Goal: Task Accomplishment & Management: Manage account settings

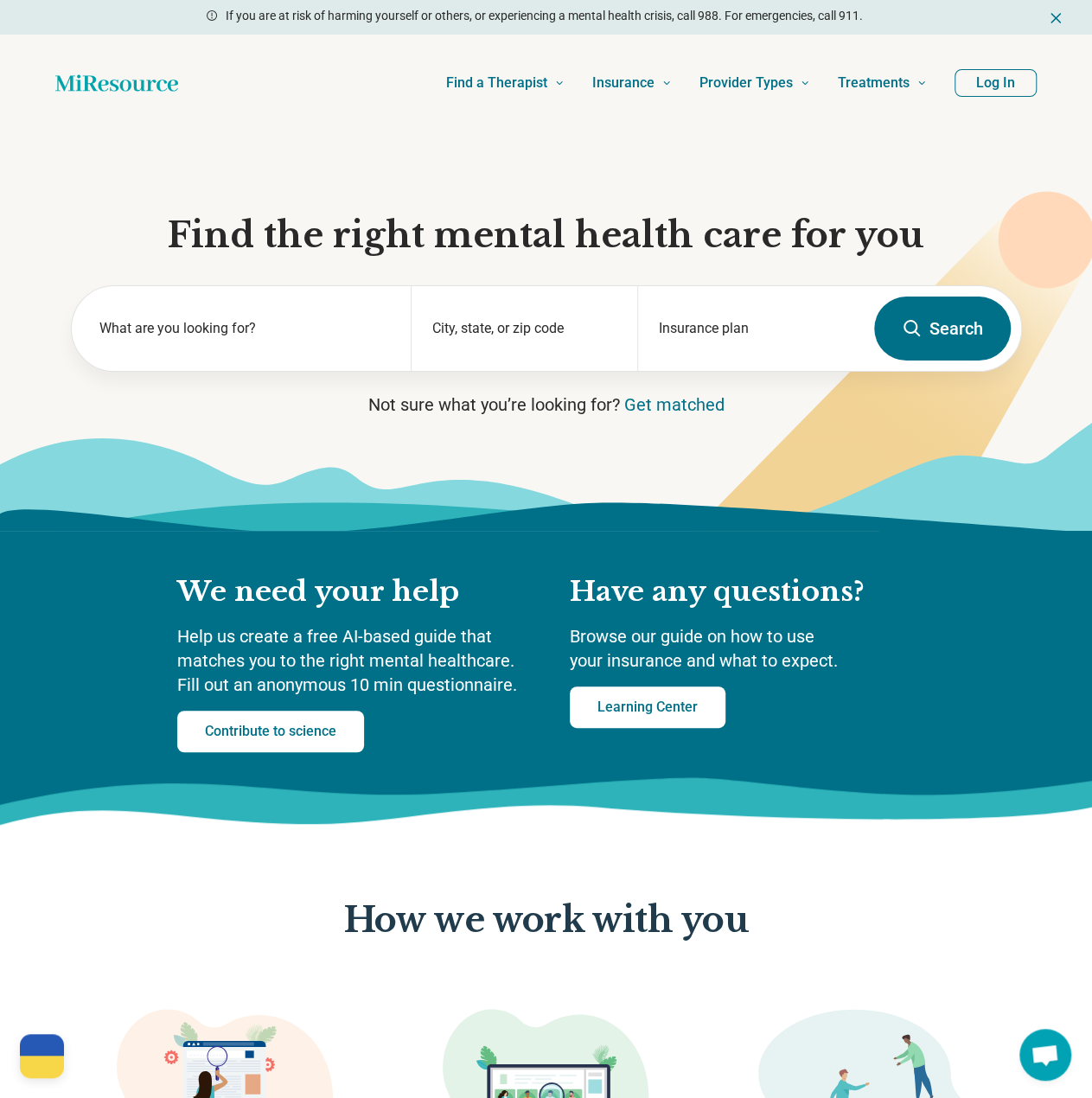
click at [991, 89] on button "Log In" at bounding box center [995, 83] width 82 height 28
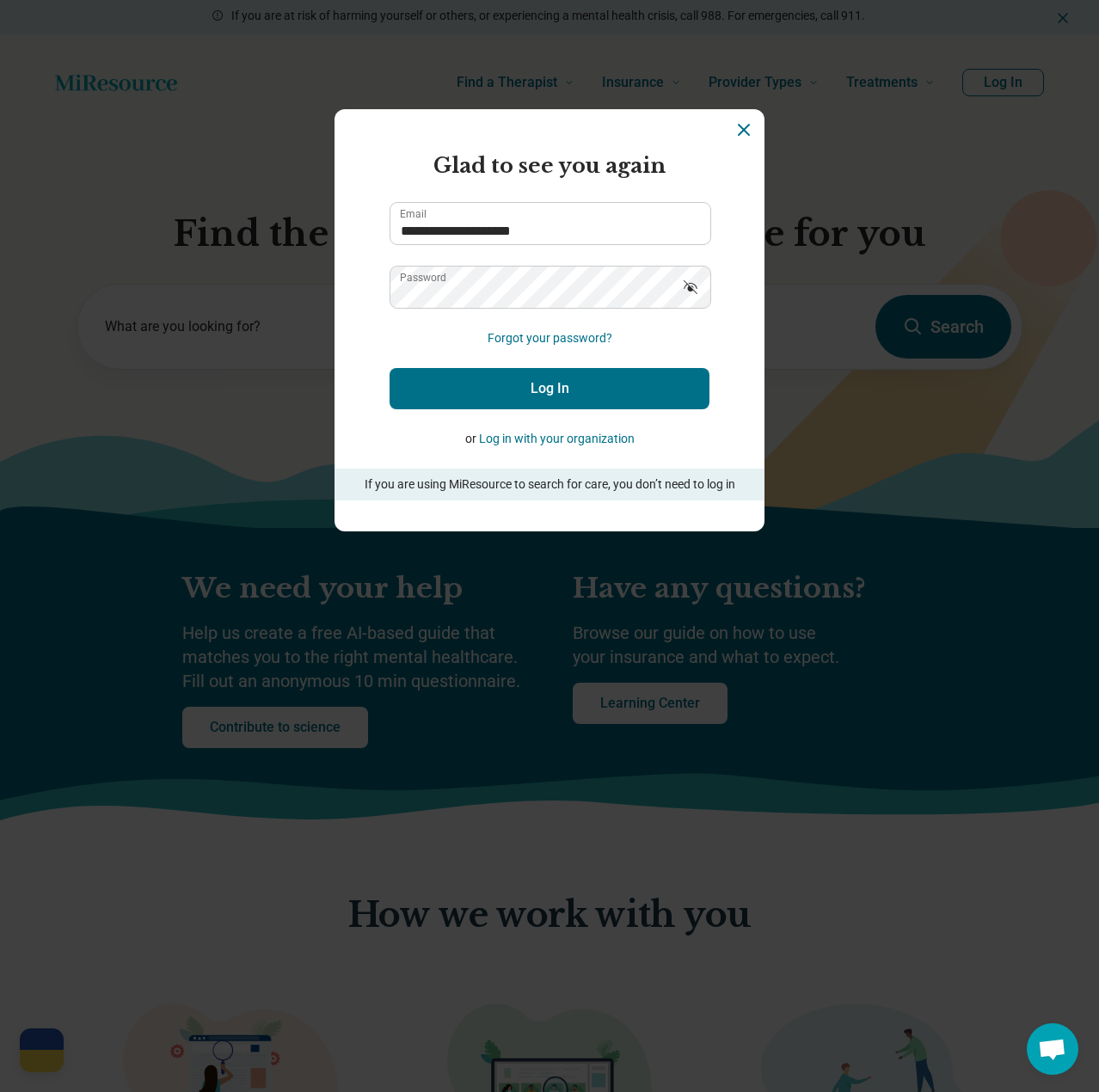
click at [541, 391] on button "Log In" at bounding box center [550, 388] width 319 height 41
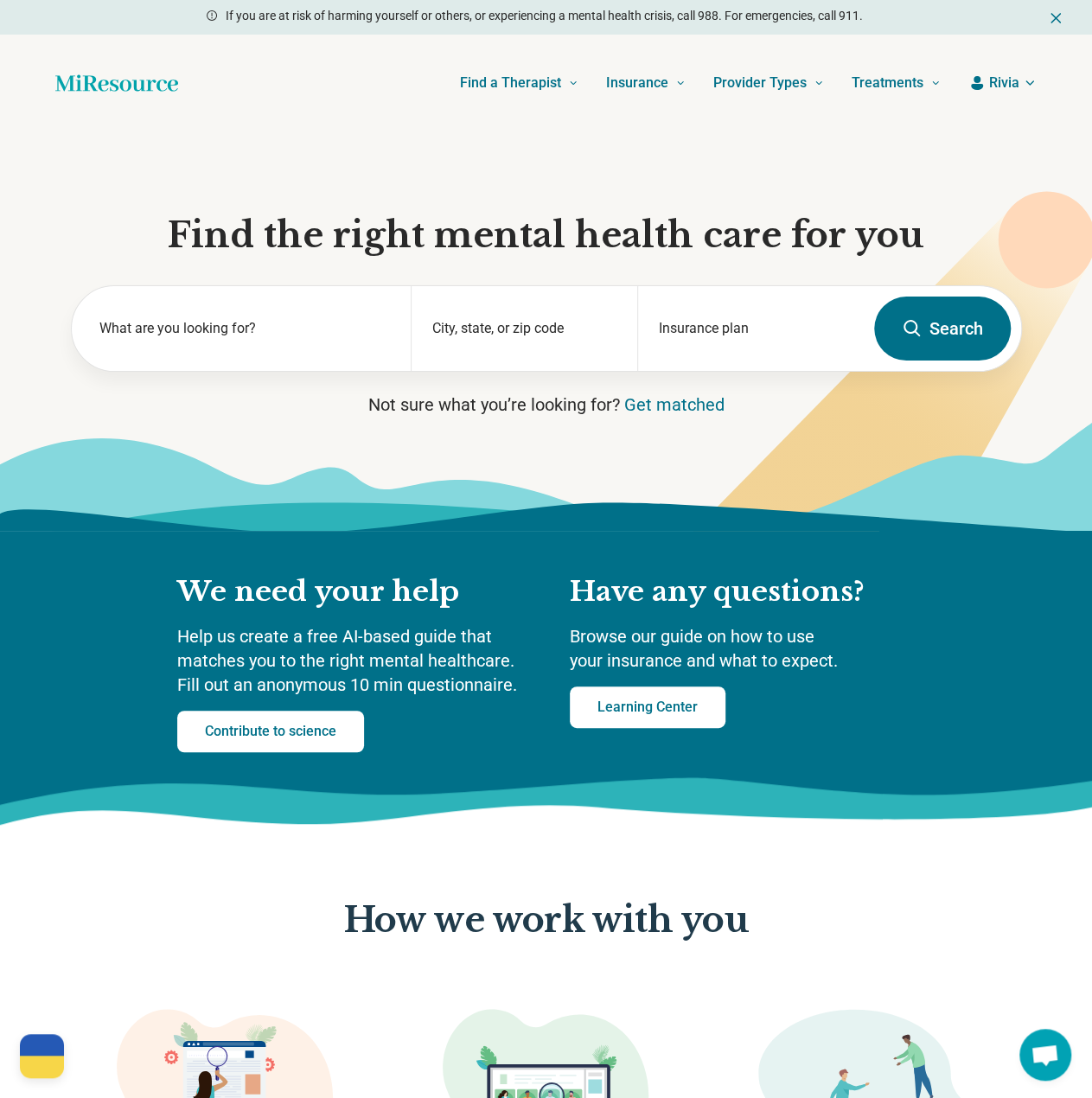
click at [1000, 87] on span "Rivia" at bounding box center [1004, 83] width 30 height 21
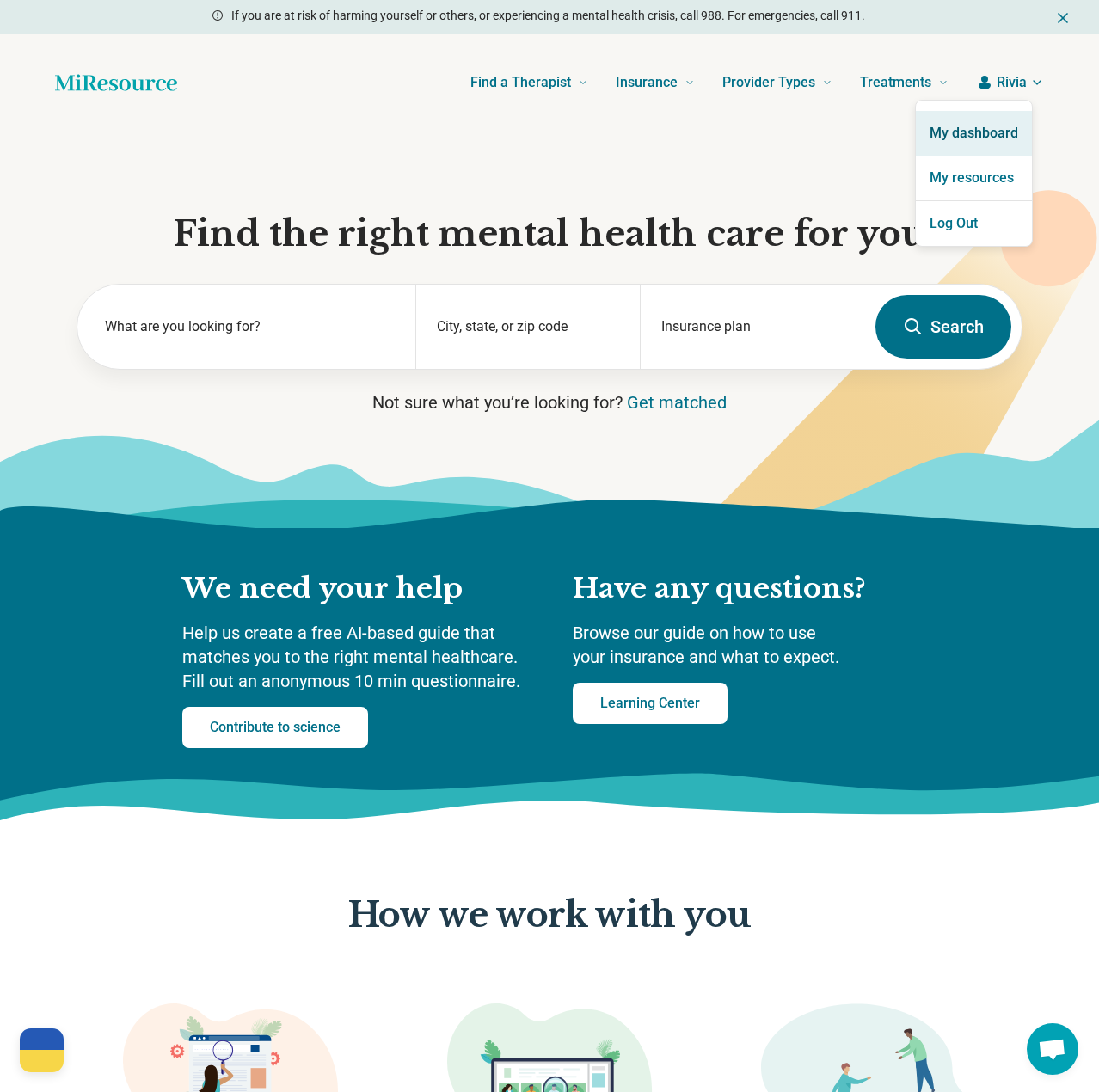
click at [932, 127] on link "My dashboard" at bounding box center [973, 133] width 116 height 45
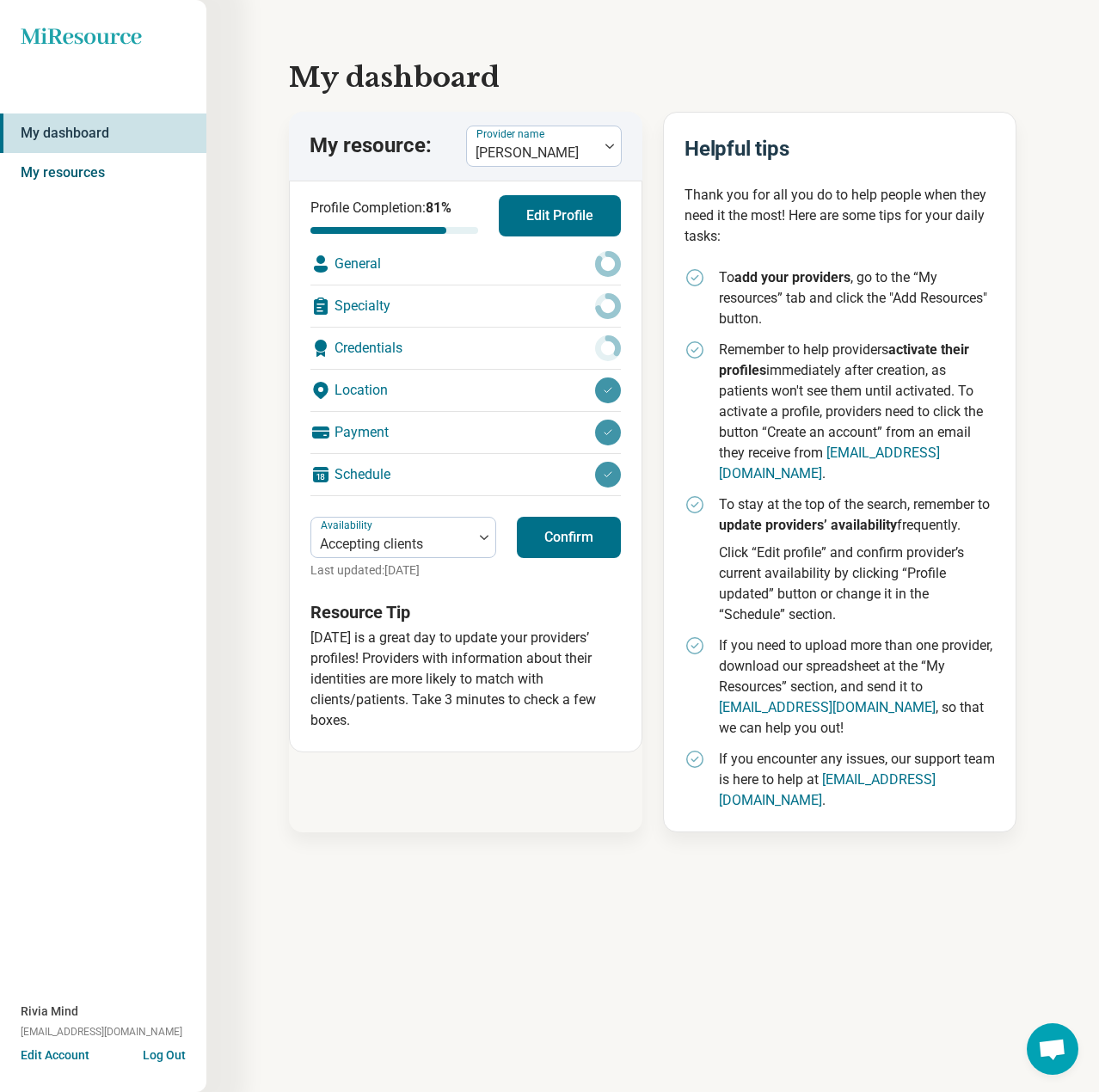
click at [81, 168] on link "My resources" at bounding box center [103, 173] width 206 height 39
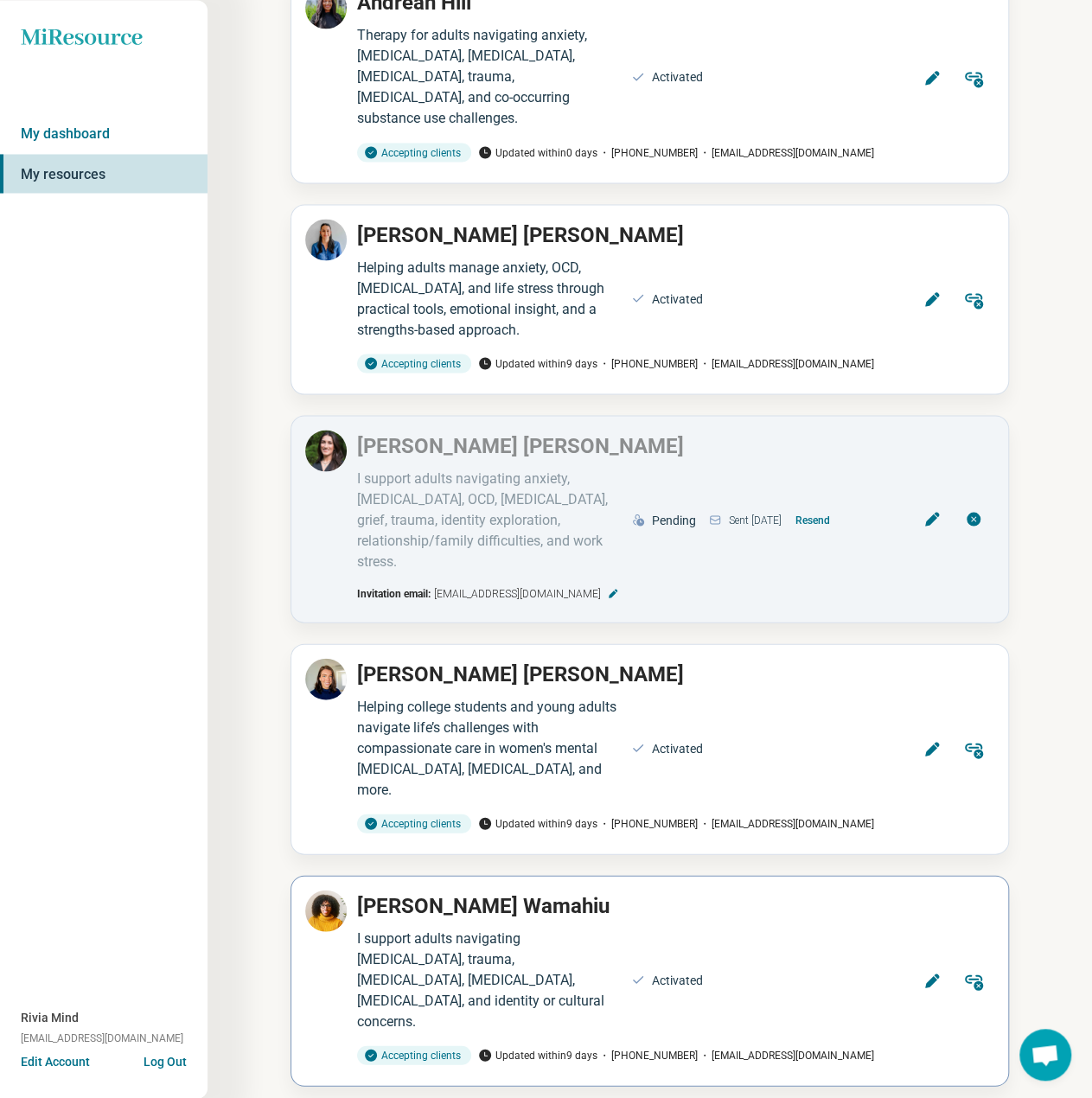
scroll to position [1557, 0]
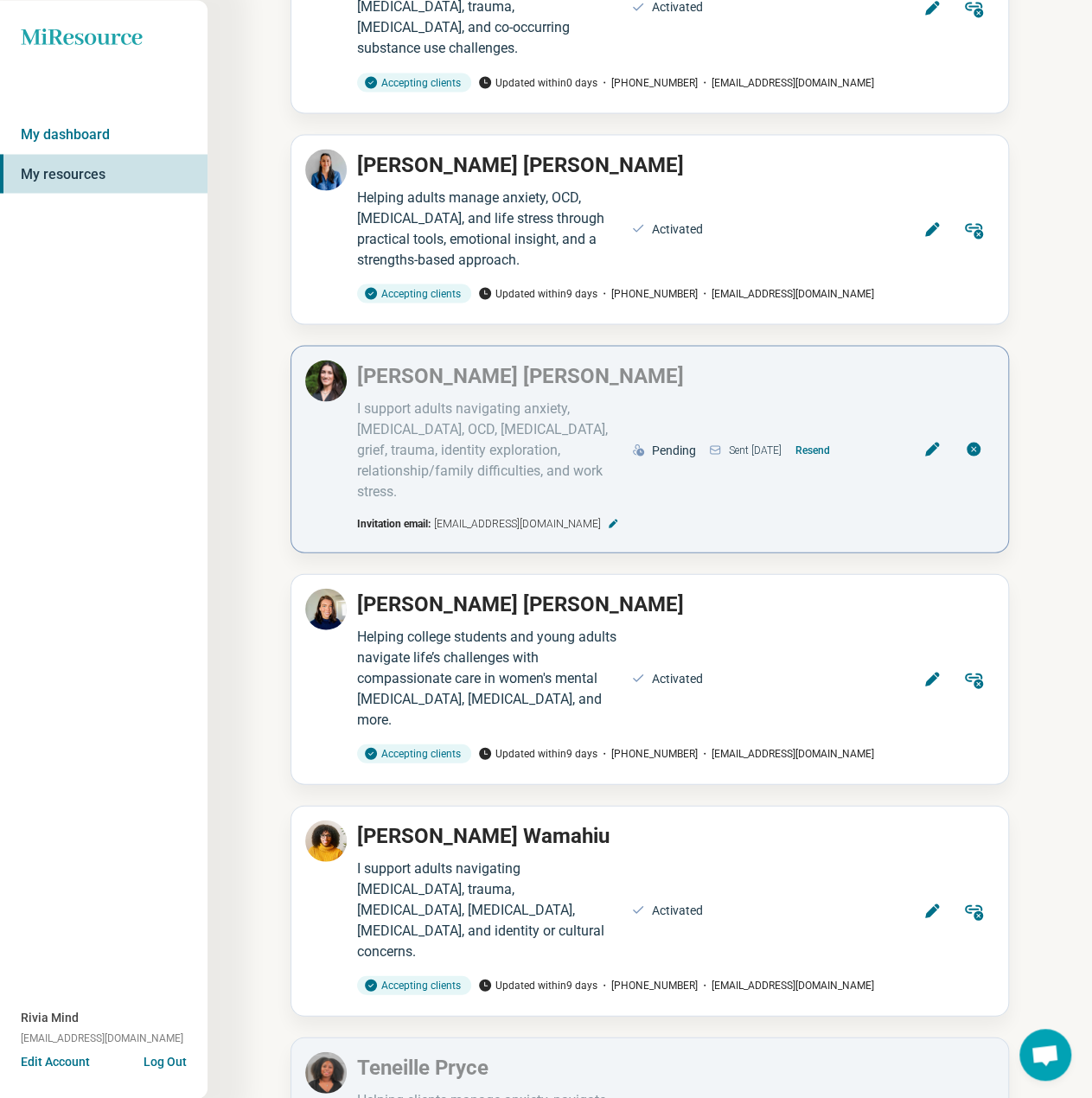
click at [837, 436] on button "Resend" at bounding box center [812, 450] width 49 height 28
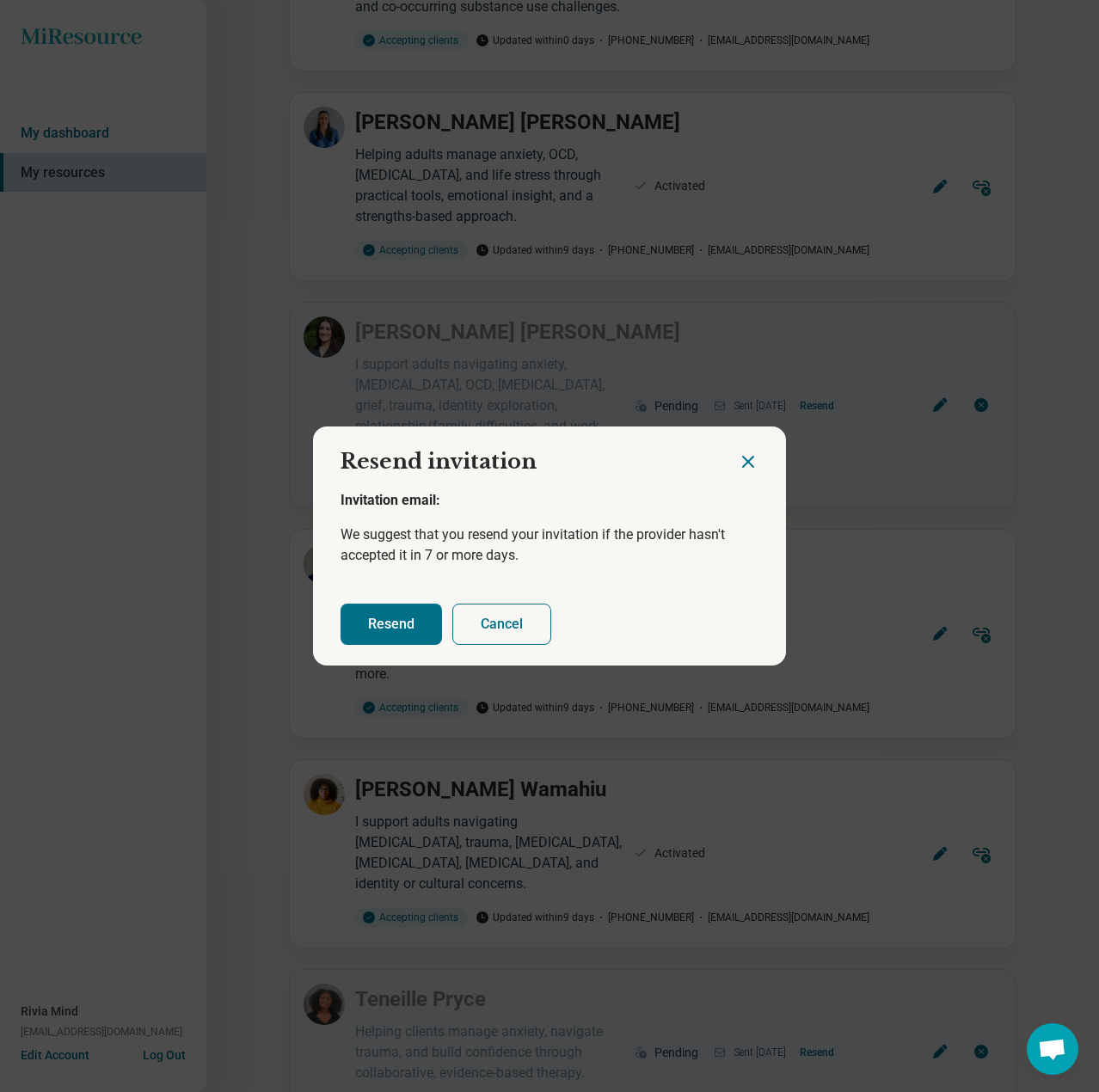
click at [377, 630] on button "Resend" at bounding box center [391, 624] width 101 height 41
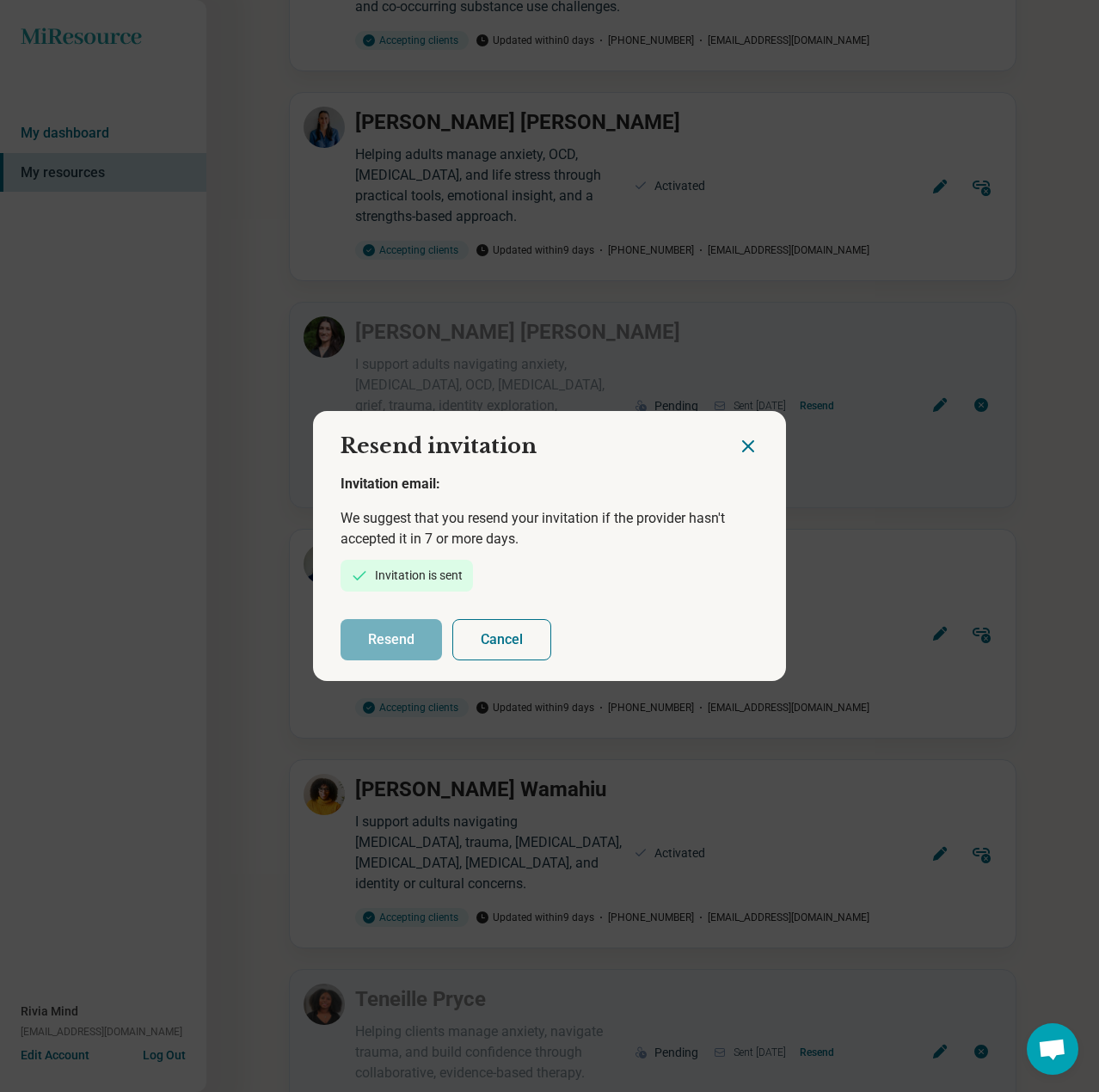
click at [743, 451] on icon "Close dialog" at bounding box center [748, 446] width 21 height 21
